Goal: Task Accomplishment & Management: Use online tool/utility

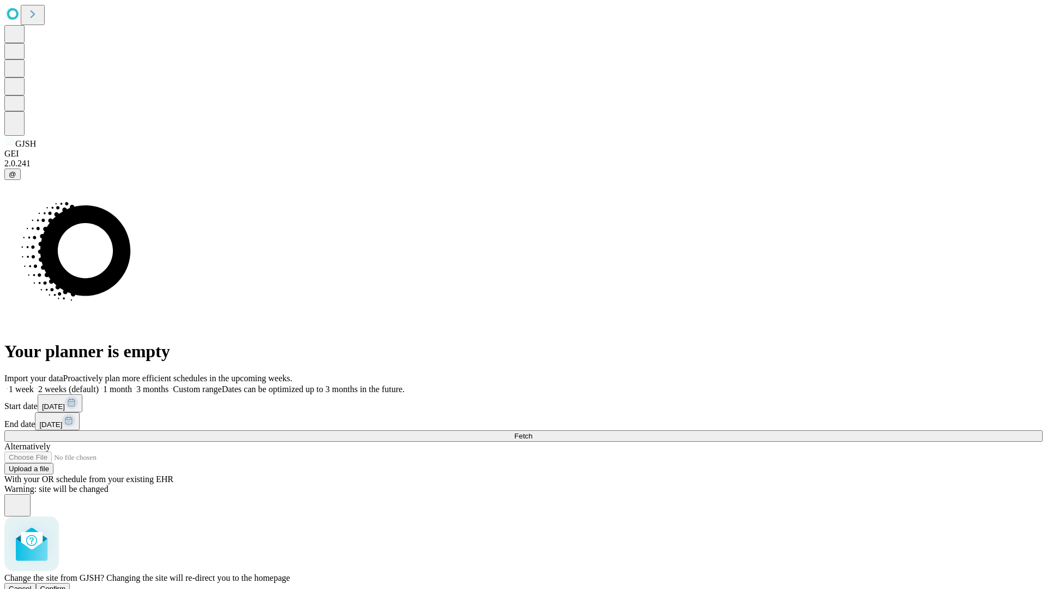
click at [66, 585] on span "Confirm" at bounding box center [53, 589] width 26 height 8
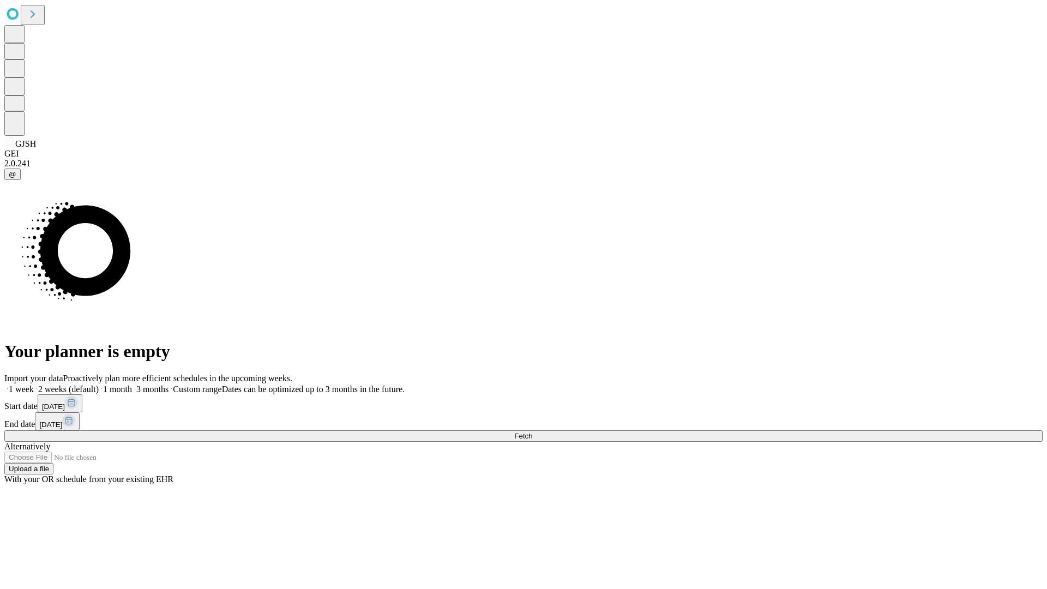
click at [132, 385] on label "1 month" at bounding box center [115, 389] width 33 height 9
click at [532, 432] on span "Fetch" at bounding box center [523, 436] width 18 height 8
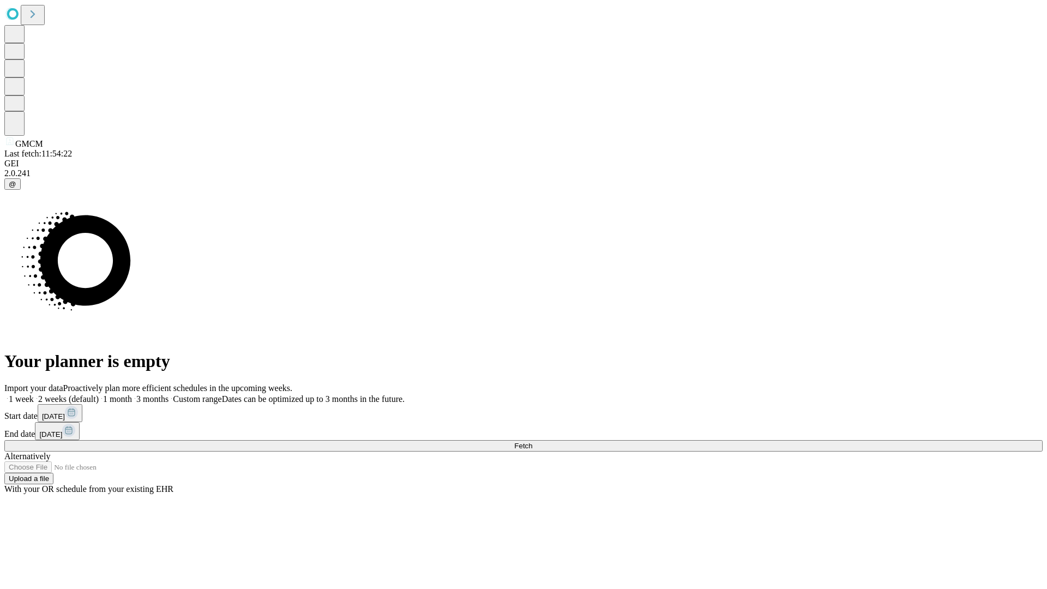
click at [132, 394] on label "1 month" at bounding box center [115, 398] width 33 height 9
click at [532, 442] on span "Fetch" at bounding box center [523, 446] width 18 height 8
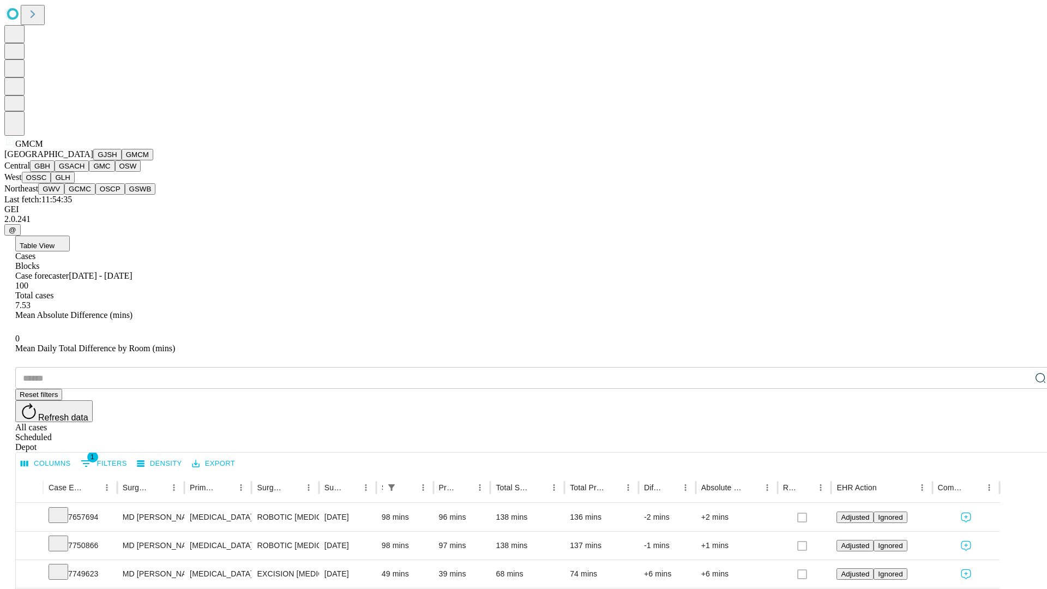
click at [55, 172] on button "GBH" at bounding box center [42, 165] width 25 height 11
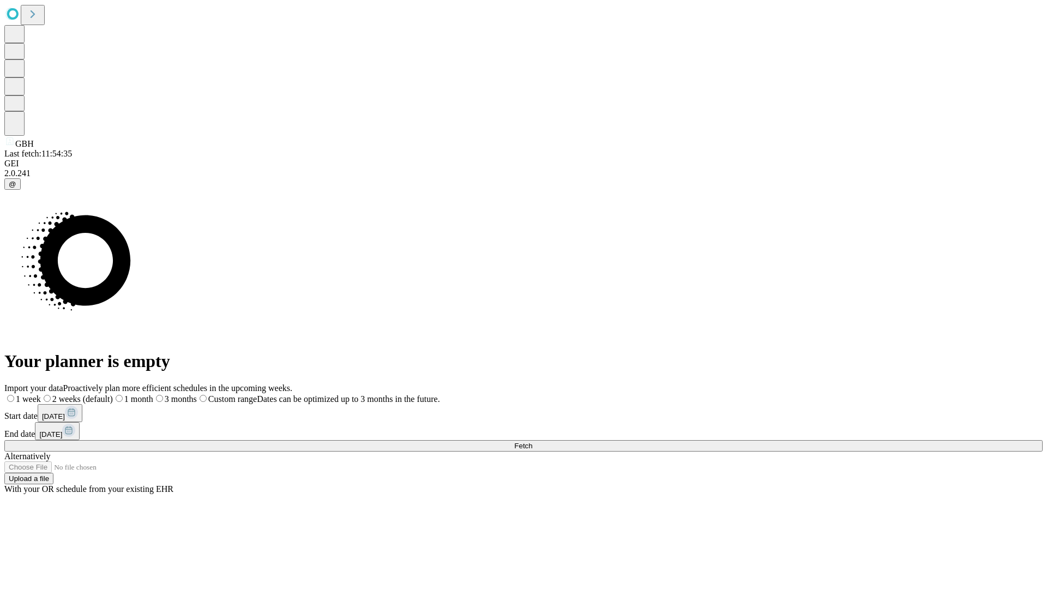
click at [532, 442] on span "Fetch" at bounding box center [523, 446] width 18 height 8
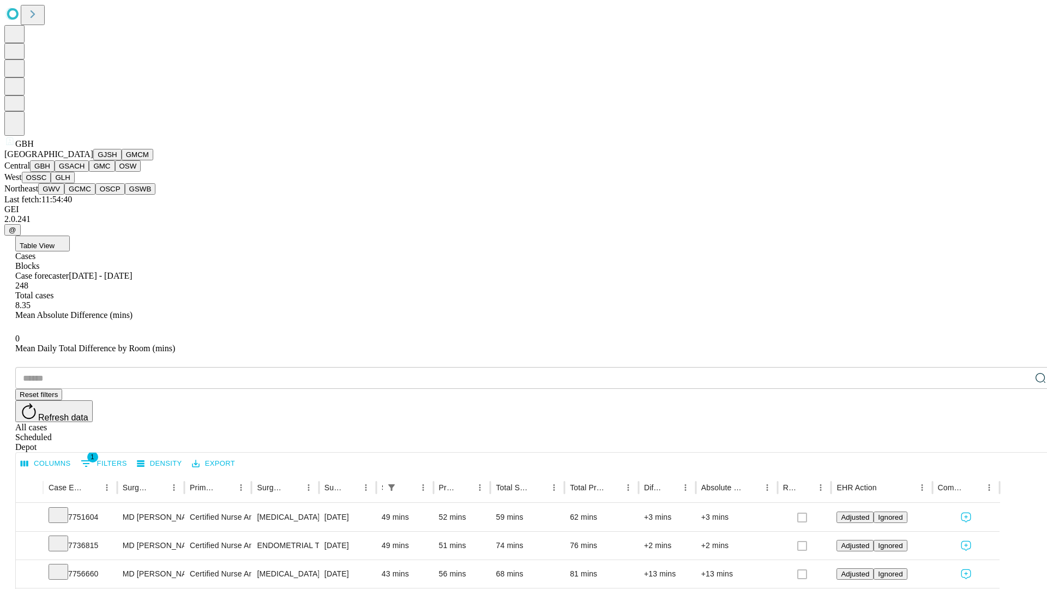
click at [85, 172] on button "GSACH" at bounding box center [72, 165] width 34 height 11
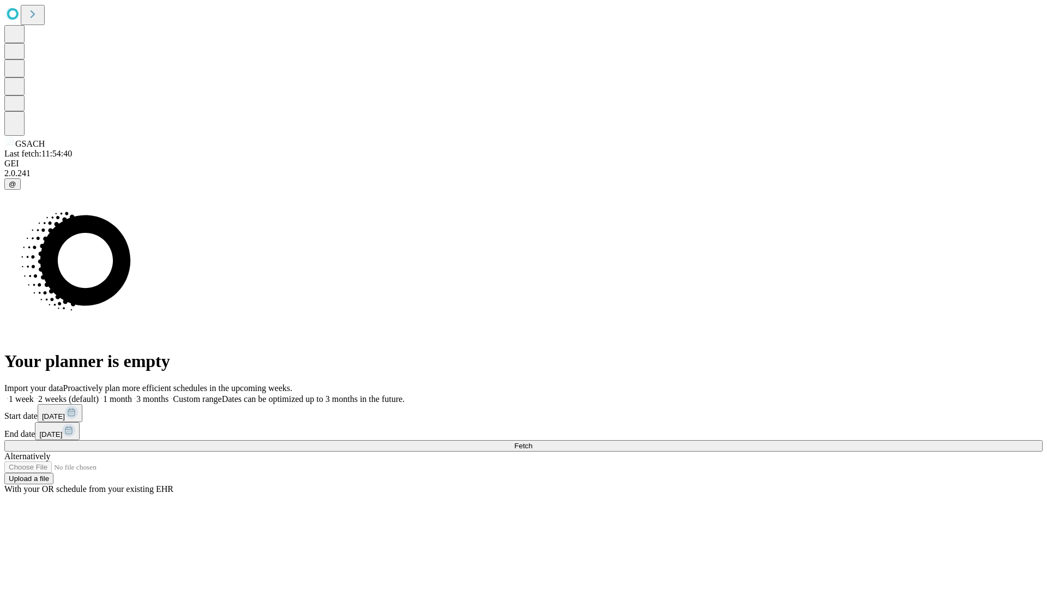
click at [132, 394] on label "1 month" at bounding box center [115, 398] width 33 height 9
click at [532, 442] on span "Fetch" at bounding box center [523, 446] width 18 height 8
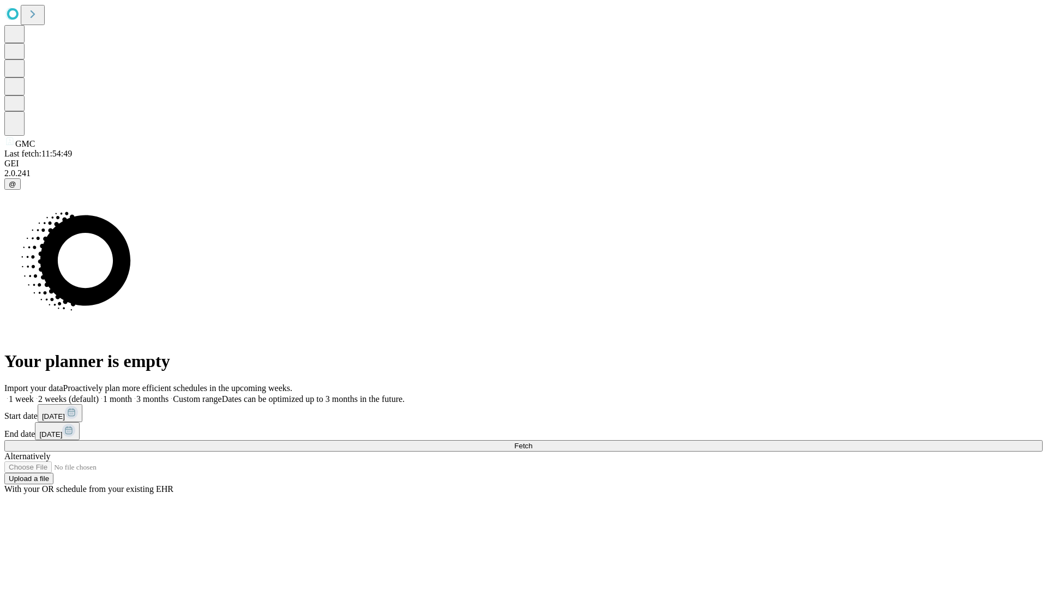
click at [132, 394] on label "1 month" at bounding box center [115, 398] width 33 height 9
click at [532, 442] on span "Fetch" at bounding box center [523, 446] width 18 height 8
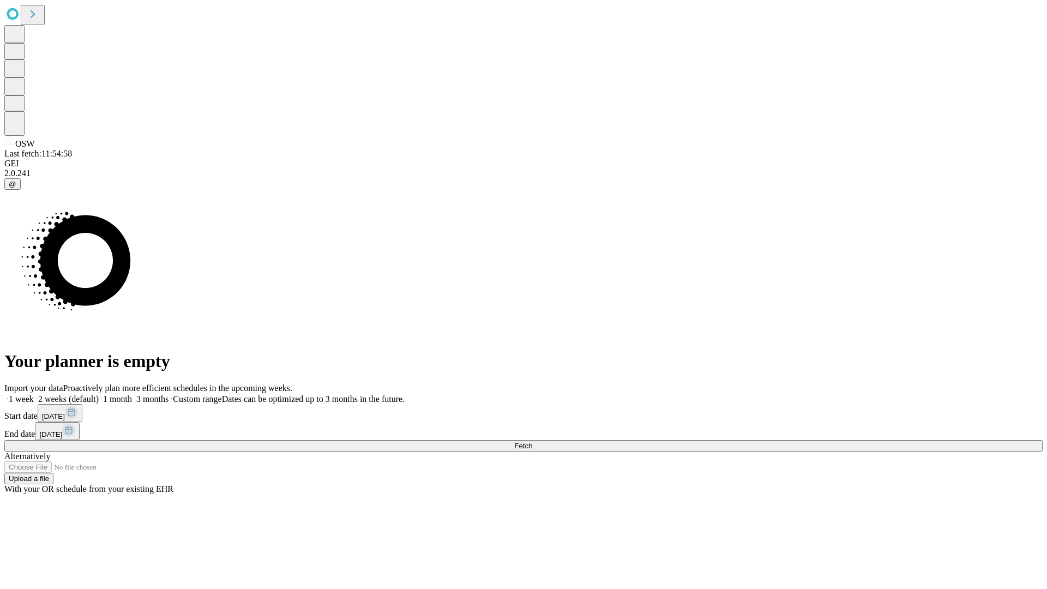
click at [132, 394] on label "1 month" at bounding box center [115, 398] width 33 height 9
click at [532, 442] on span "Fetch" at bounding box center [523, 446] width 18 height 8
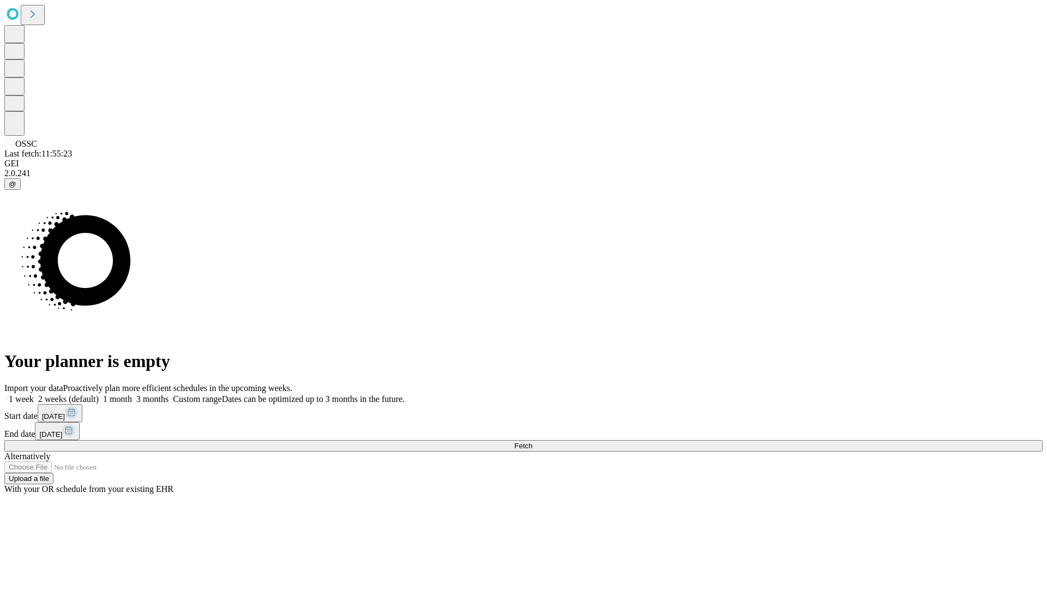
click at [132, 394] on label "1 month" at bounding box center [115, 398] width 33 height 9
click at [532, 442] on span "Fetch" at bounding box center [523, 446] width 18 height 8
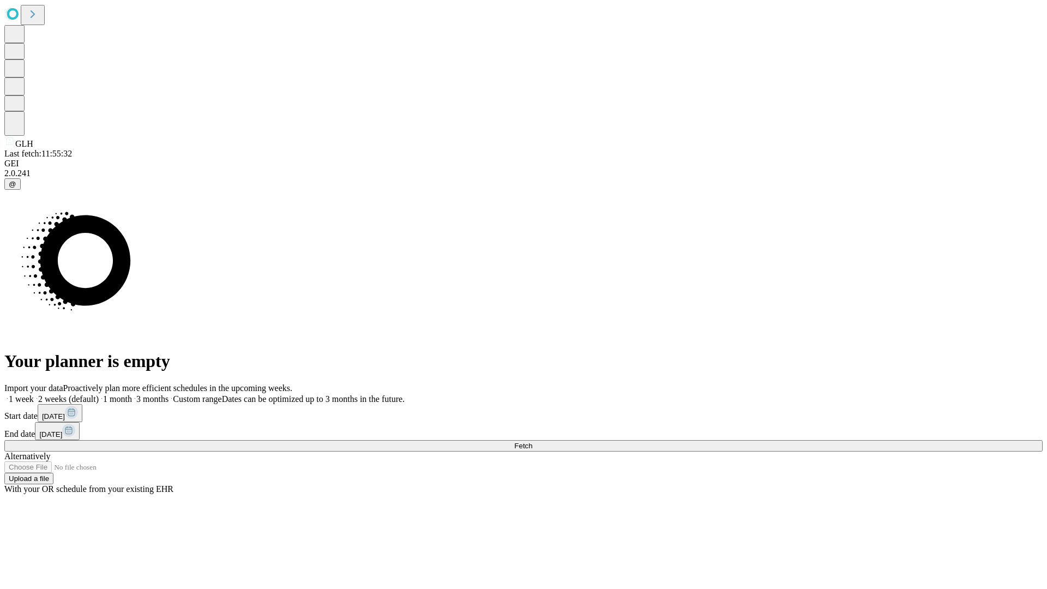
click at [132, 394] on label "1 month" at bounding box center [115, 398] width 33 height 9
click at [532, 442] on span "Fetch" at bounding box center [523, 446] width 18 height 8
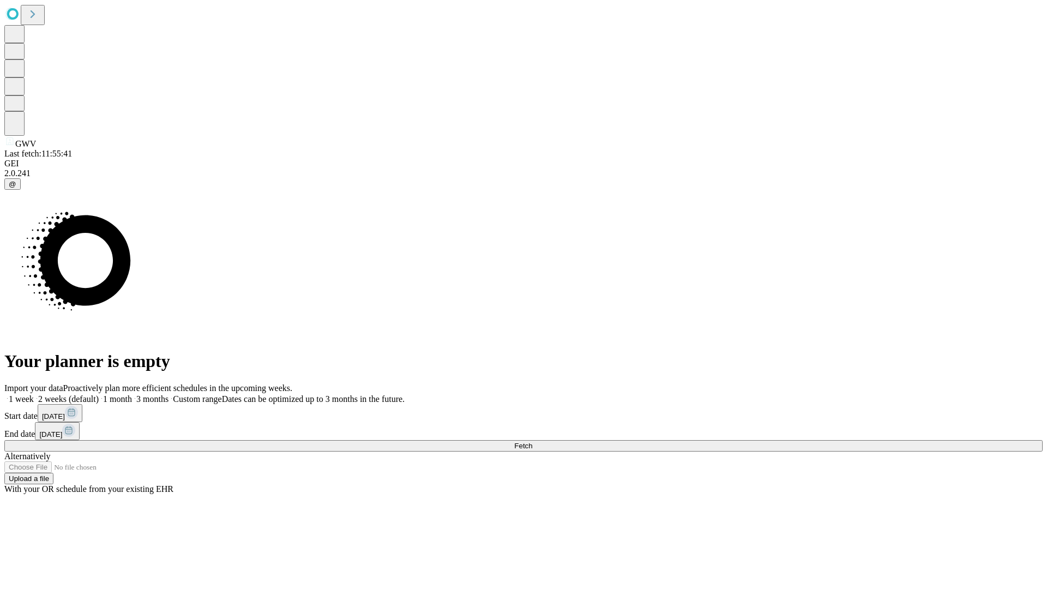
click at [132, 394] on label "1 month" at bounding box center [115, 398] width 33 height 9
click at [532, 442] on span "Fetch" at bounding box center [523, 446] width 18 height 8
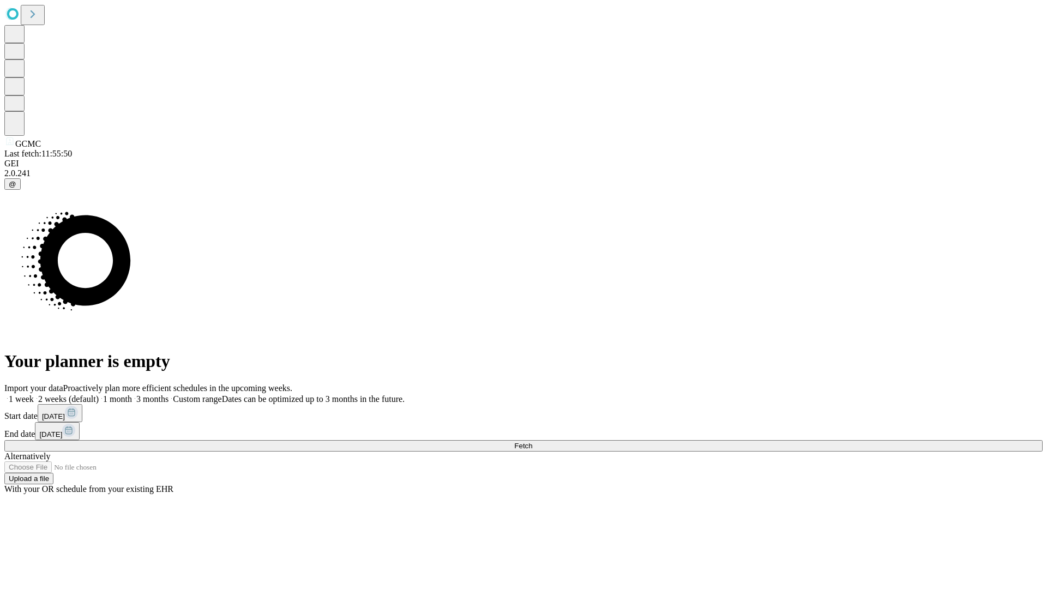
click at [132, 394] on label "1 month" at bounding box center [115, 398] width 33 height 9
click at [532, 442] on span "Fetch" at bounding box center [523, 446] width 18 height 8
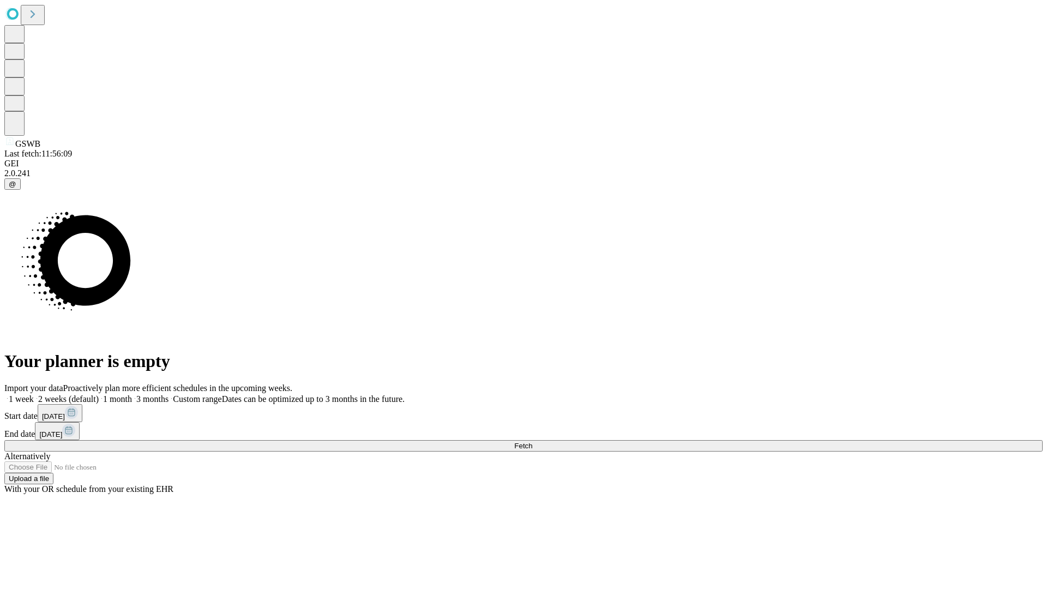
click at [132, 394] on label "1 month" at bounding box center [115, 398] width 33 height 9
click at [532, 442] on span "Fetch" at bounding box center [523, 446] width 18 height 8
